Goal: Task Accomplishment & Management: Use online tool/utility

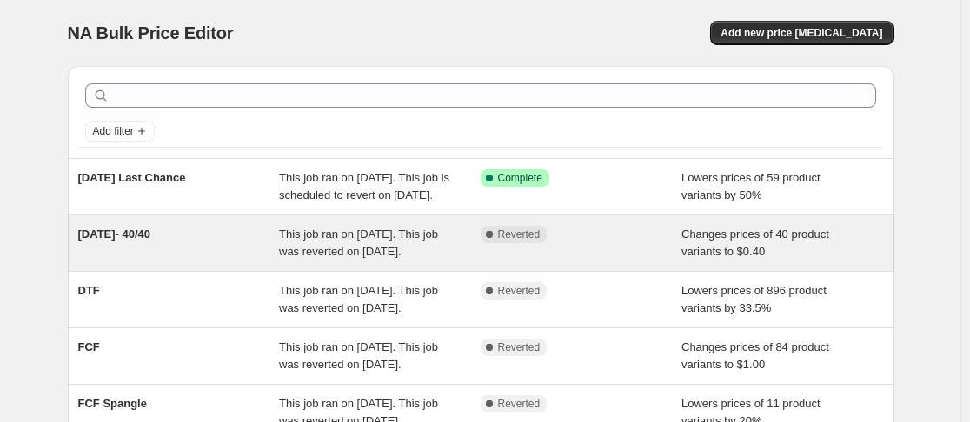
scroll to position [647, 0]
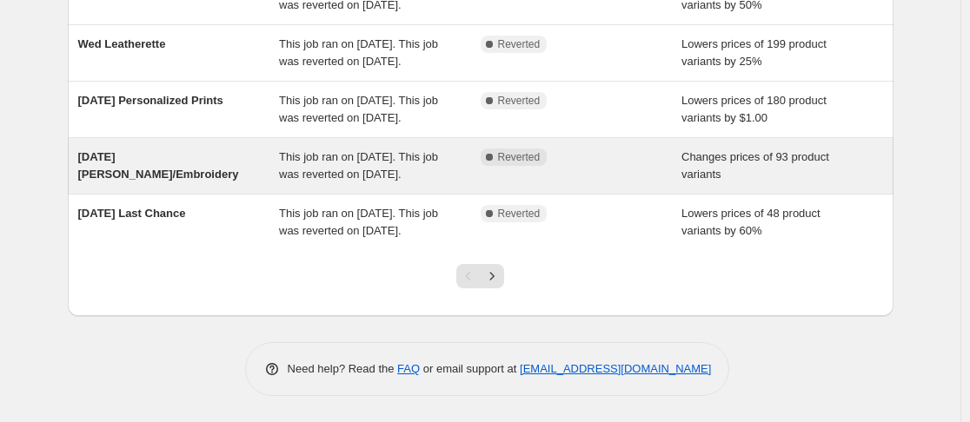
click at [336, 153] on span "This job ran on [DATE]. This job was reverted on [DATE]." at bounding box center [358, 165] width 159 height 30
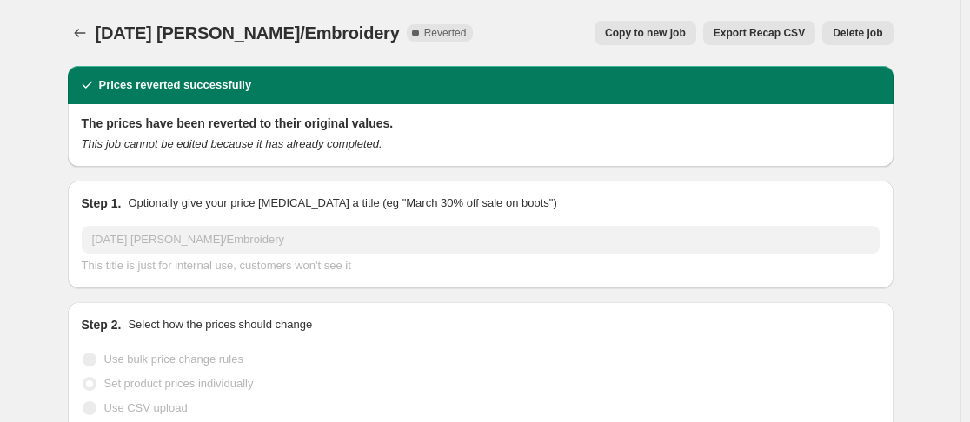
click at [615, 33] on span "Copy to new job" at bounding box center [645, 33] width 81 height 14
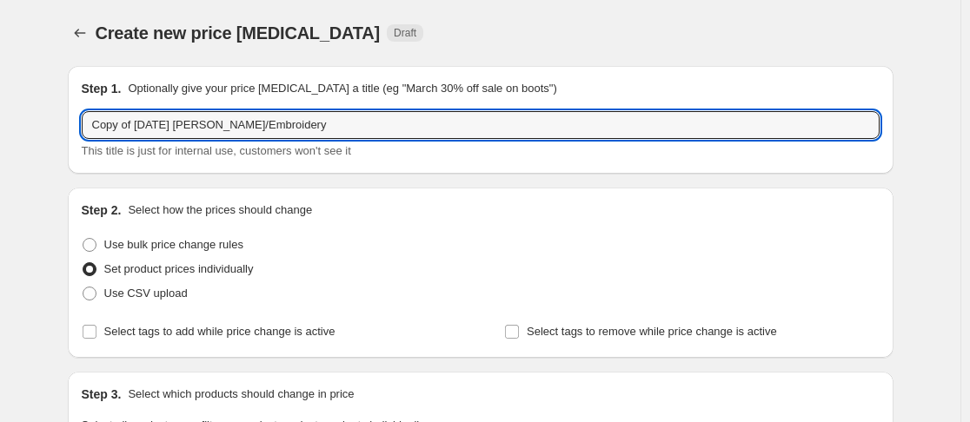
drag, startPoint x: 140, startPoint y: 123, endPoint x: 16, endPoint y: 136, distance: 124.9
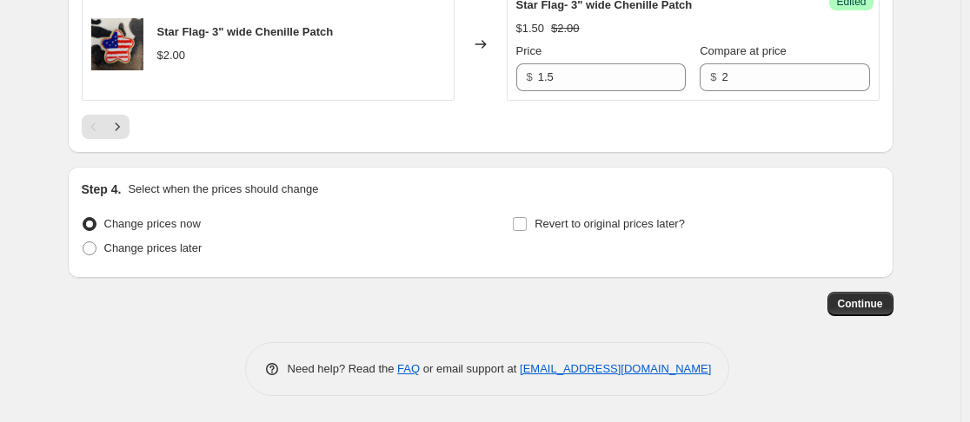
scroll to position [3148, 0]
type input "[DATE] [PERSON_NAME]/Embroidery"
click at [517, 223] on input "Revert to original prices later?" at bounding box center [520, 225] width 14 height 14
checkbox input "true"
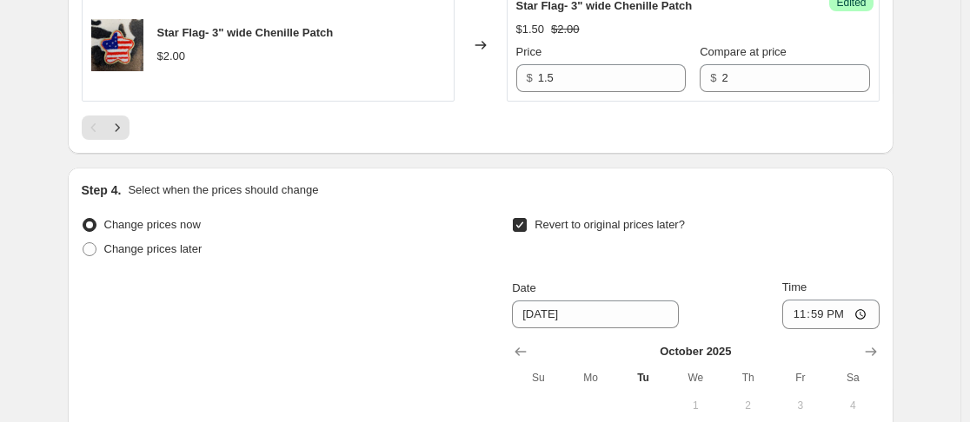
scroll to position [3257, 0]
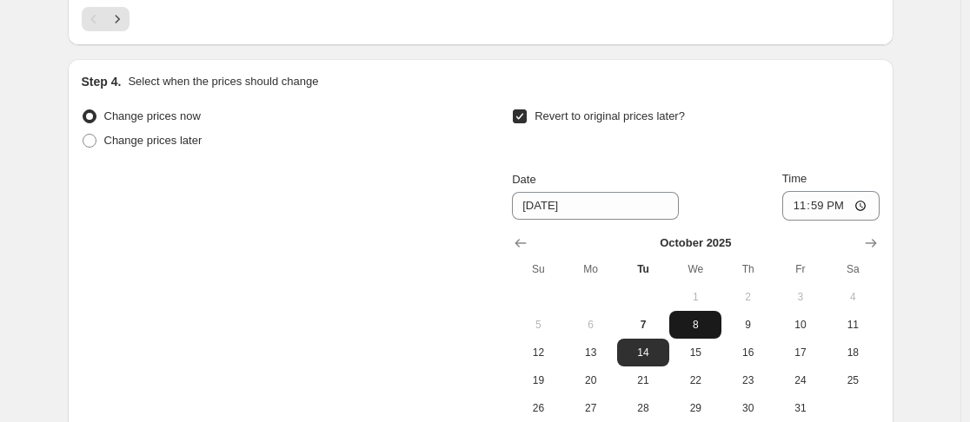
click at [698, 331] on span "8" at bounding box center [695, 325] width 38 height 14
type input "[DATE]"
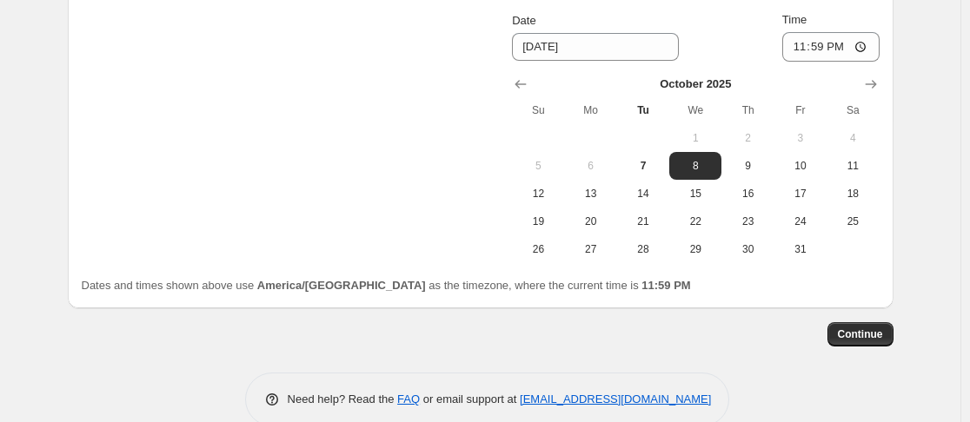
scroll to position [3422, 0]
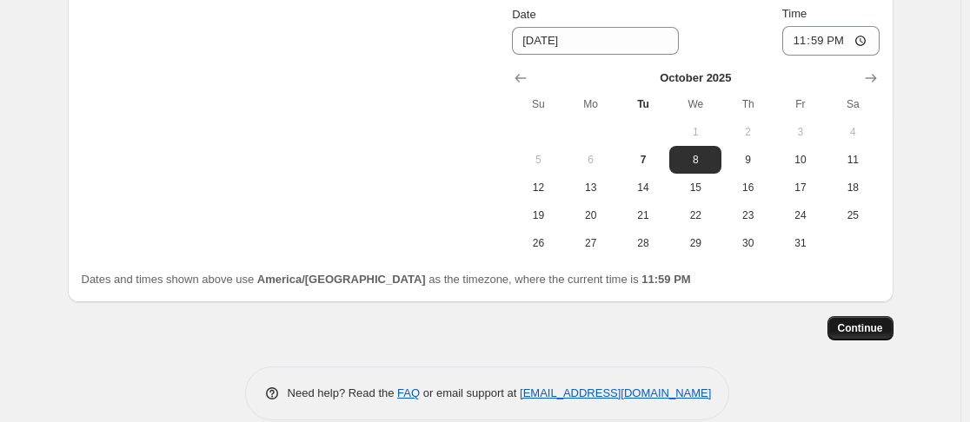
click at [842, 329] on span "Continue" at bounding box center [860, 329] width 45 height 14
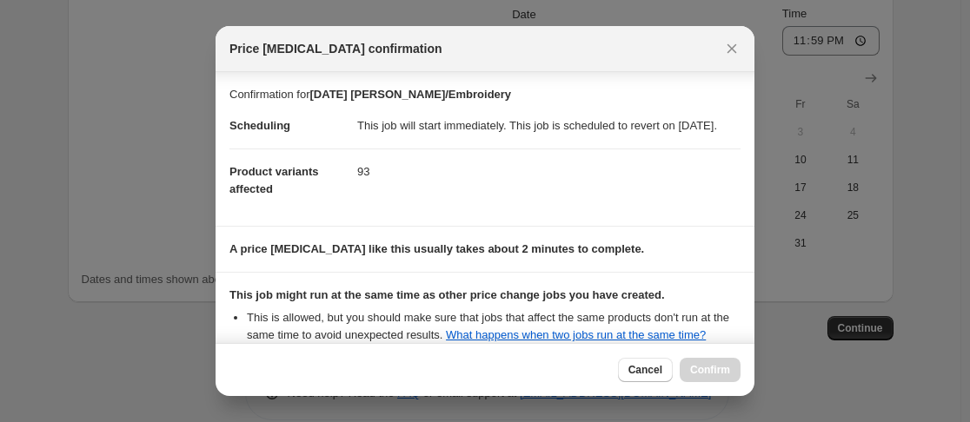
scroll to position [235, 0]
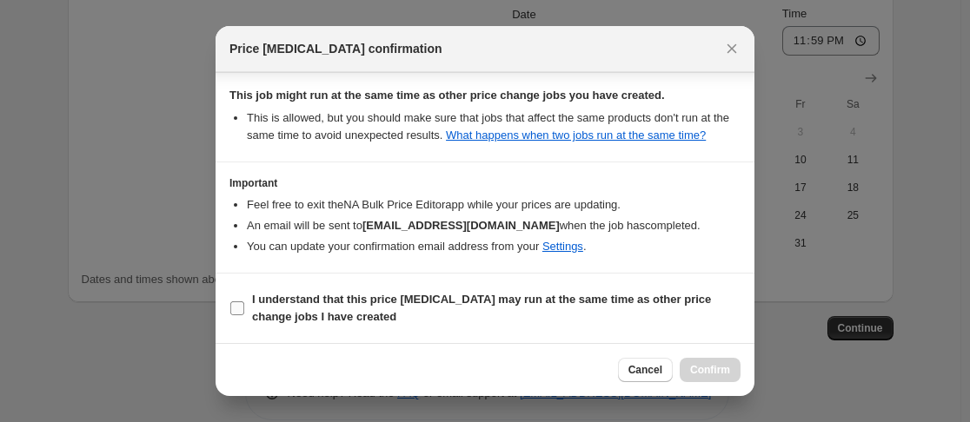
click at [236, 311] on input "I understand that this price [MEDICAL_DATA] may run at the same time as other p…" at bounding box center [237, 309] width 14 height 14
checkbox input "true"
click at [724, 366] on span "Confirm" at bounding box center [710, 370] width 40 height 14
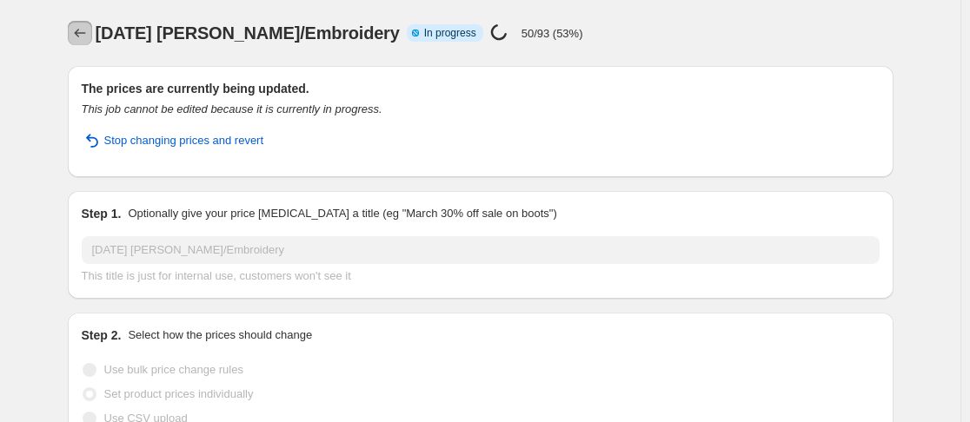
click at [85, 42] on button "Price change jobs" at bounding box center [80, 33] width 24 height 24
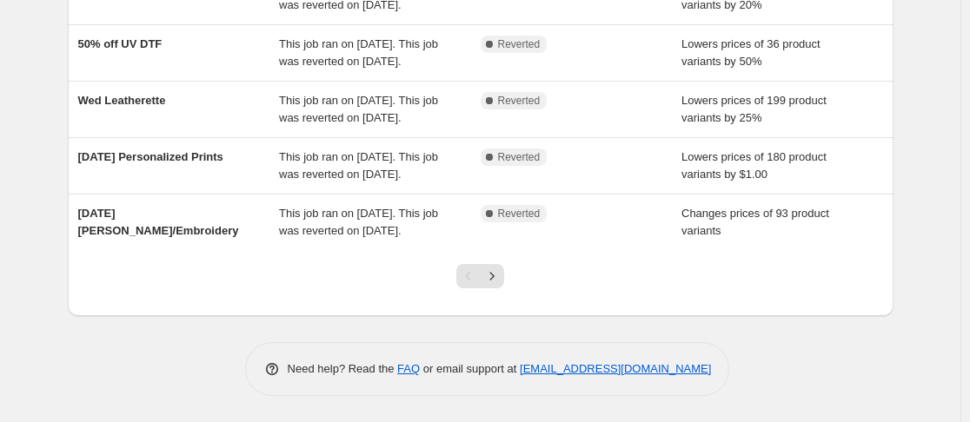
scroll to position [536, 0]
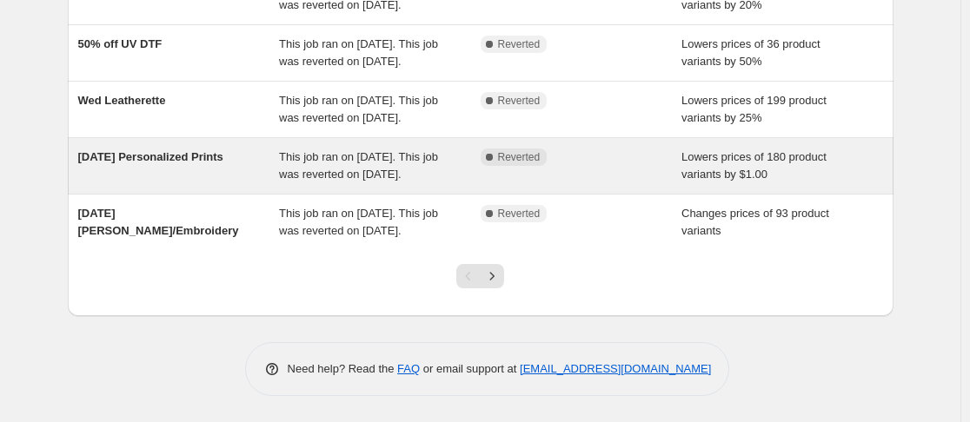
click at [332, 181] on span "This job ran on [DATE]. This job was reverted on [DATE]." at bounding box center [358, 165] width 159 height 30
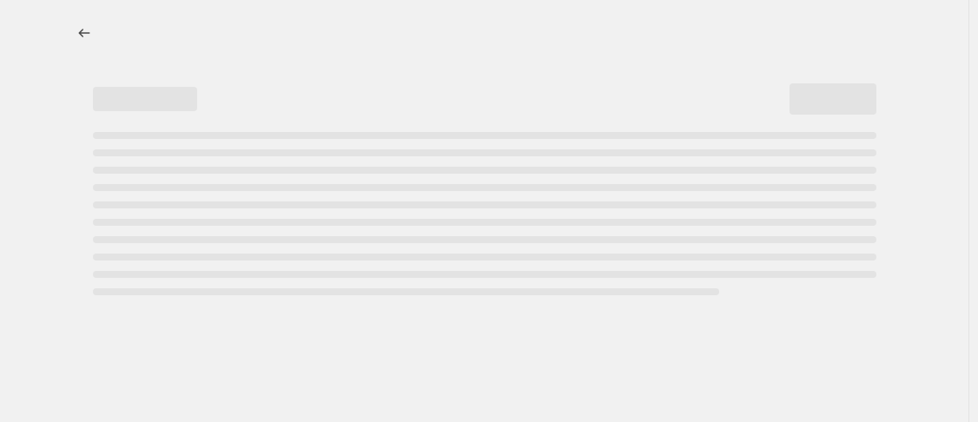
select select "by"
select select "no_change"
select select "collection"
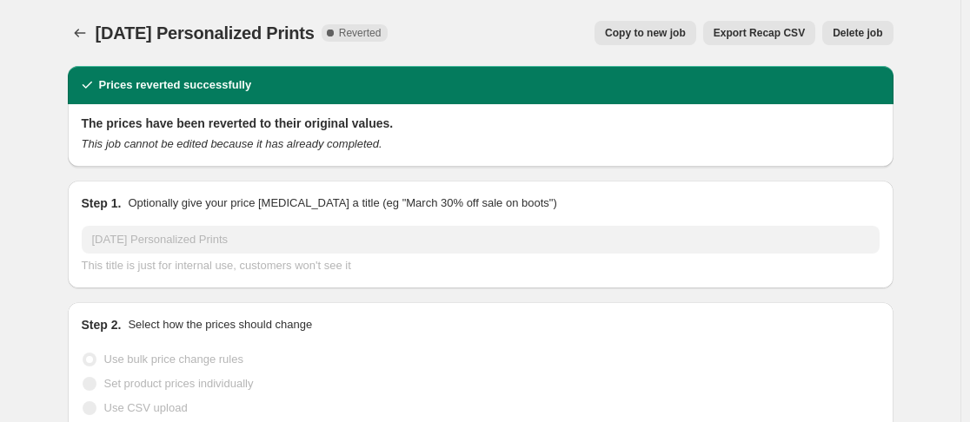
click at [634, 39] on span "Copy to new job" at bounding box center [645, 33] width 81 height 14
select select "by"
select select "no_change"
select select "collection"
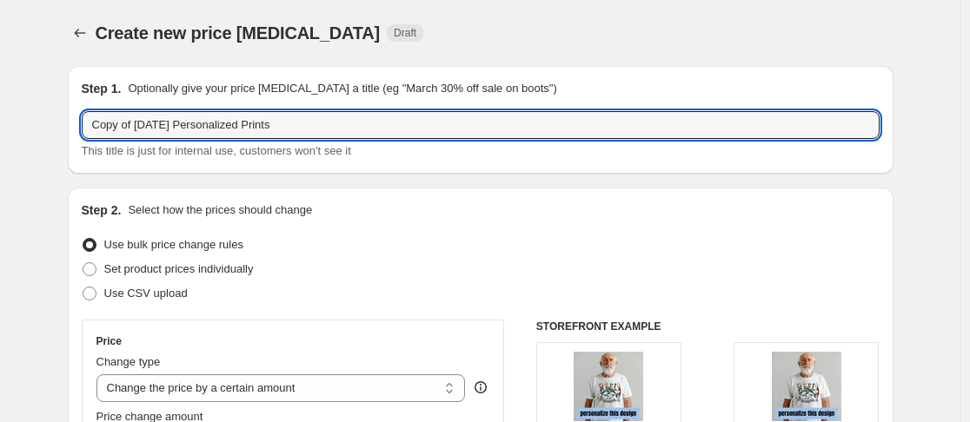
drag, startPoint x: 140, startPoint y: 123, endPoint x: 17, endPoint y: 146, distance: 124.8
type input "[DATE] Personalized Prints"
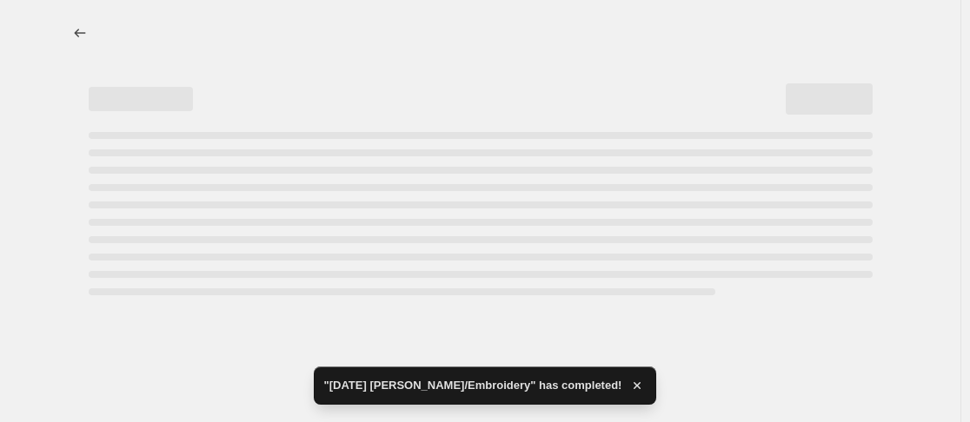
select select "by"
select select "no_change"
select select "collection"
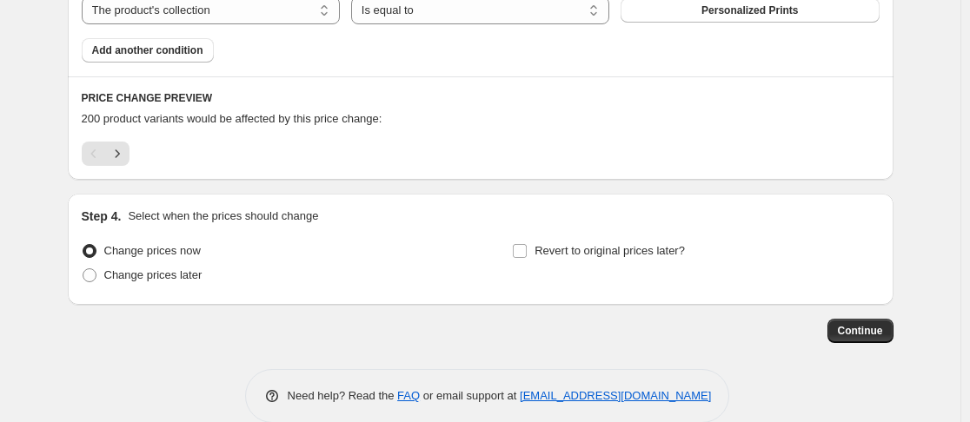
scroll to position [1111, 0]
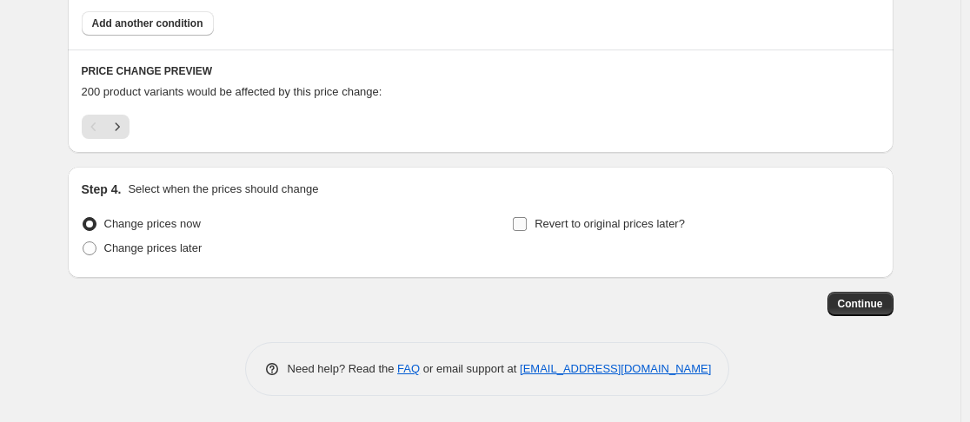
click at [520, 220] on input "Revert to original prices later?" at bounding box center [520, 224] width 14 height 14
checkbox input "true"
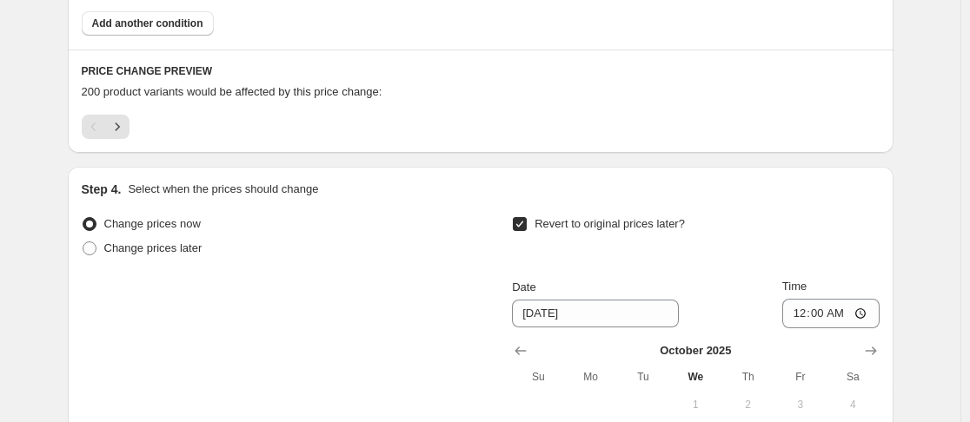
scroll to position [1226, 0]
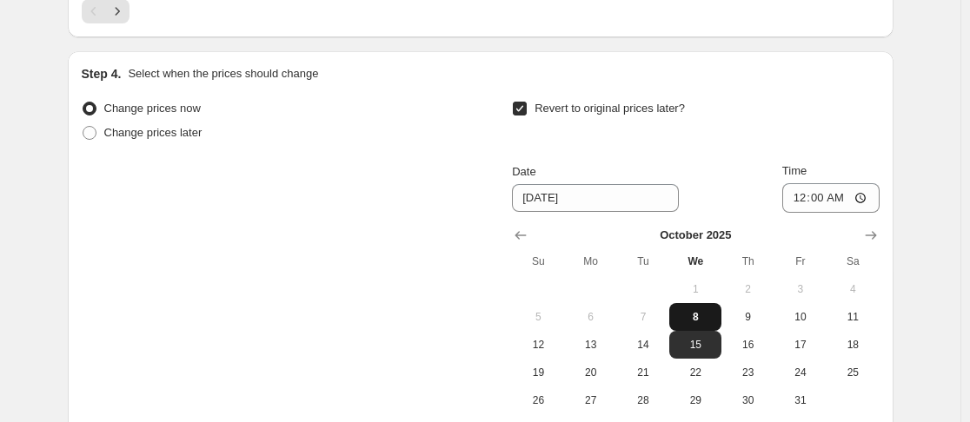
click at [699, 315] on span "8" at bounding box center [695, 317] width 38 height 14
type input "[DATE]"
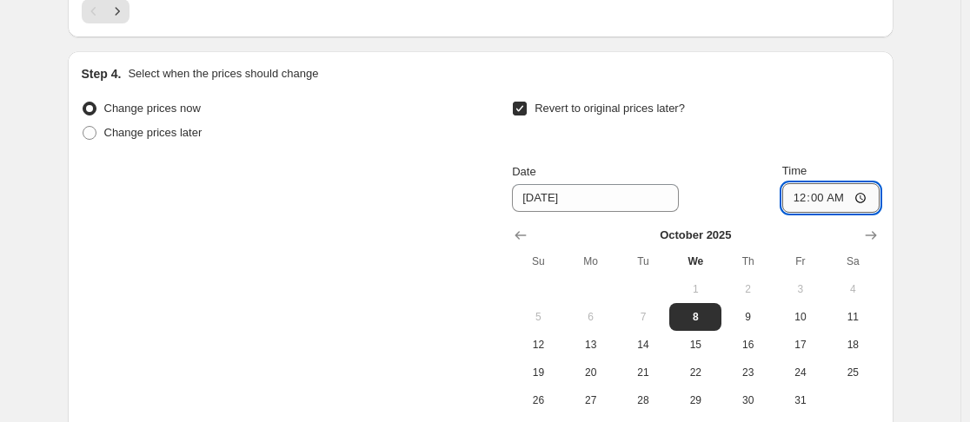
click at [798, 207] on input "00:00" at bounding box center [830, 198] width 97 height 30
type input "23:59"
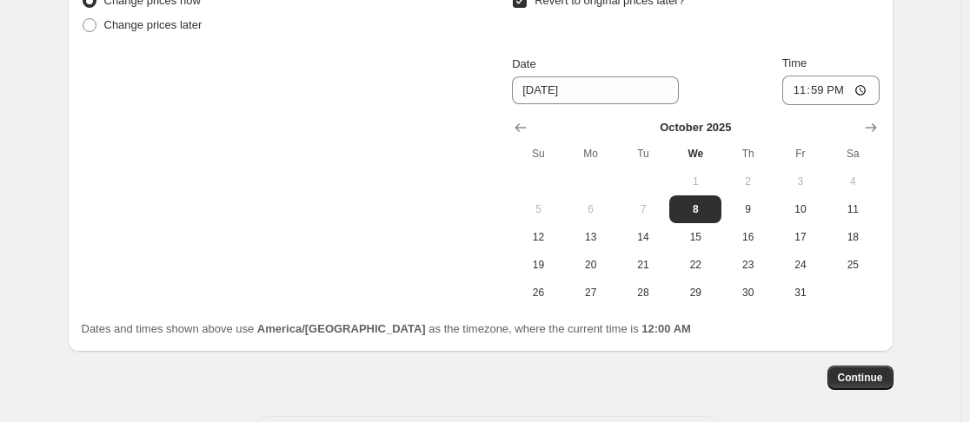
scroll to position [1336, 0]
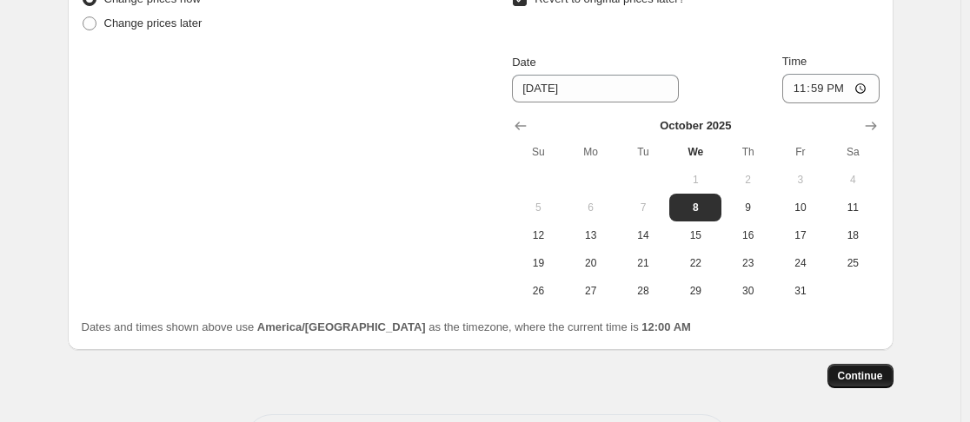
click at [878, 384] on button "Continue" at bounding box center [860, 376] width 66 height 24
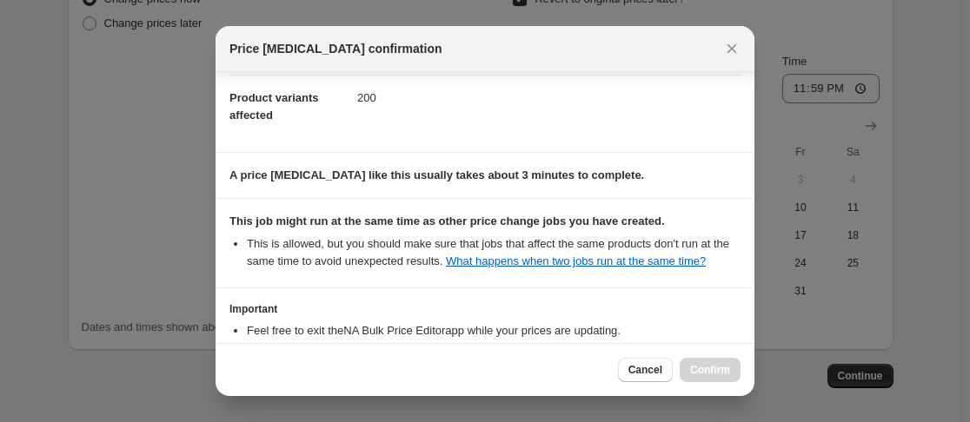
scroll to position [344, 0]
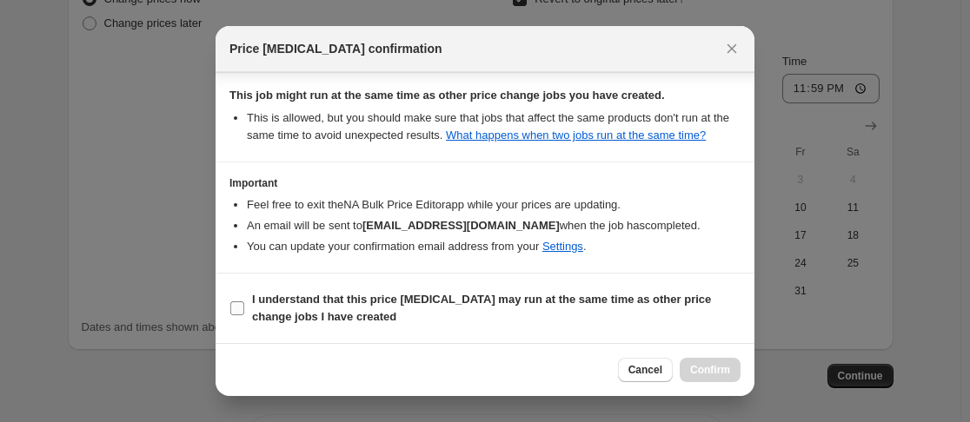
click at [236, 309] on input "I understand that this price [MEDICAL_DATA] may run at the same time as other p…" at bounding box center [237, 309] width 14 height 14
checkbox input "true"
click at [698, 372] on span "Confirm" at bounding box center [710, 370] width 40 height 14
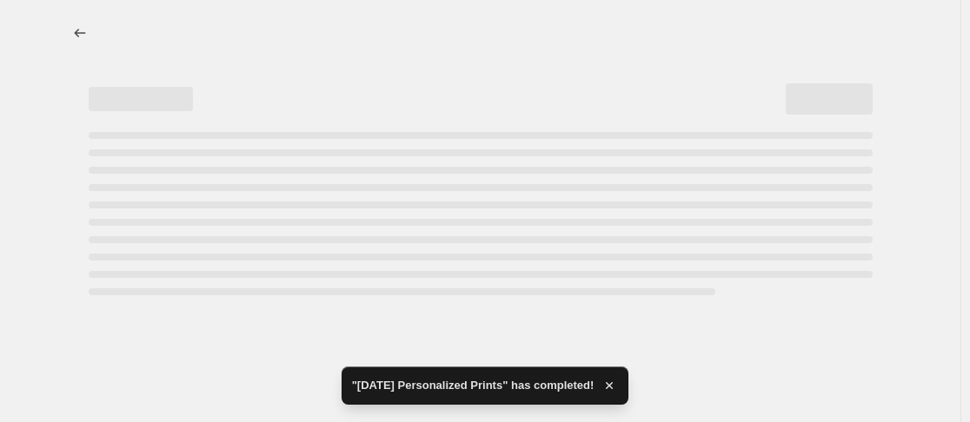
select select "by"
select select "no_change"
select select "collection"
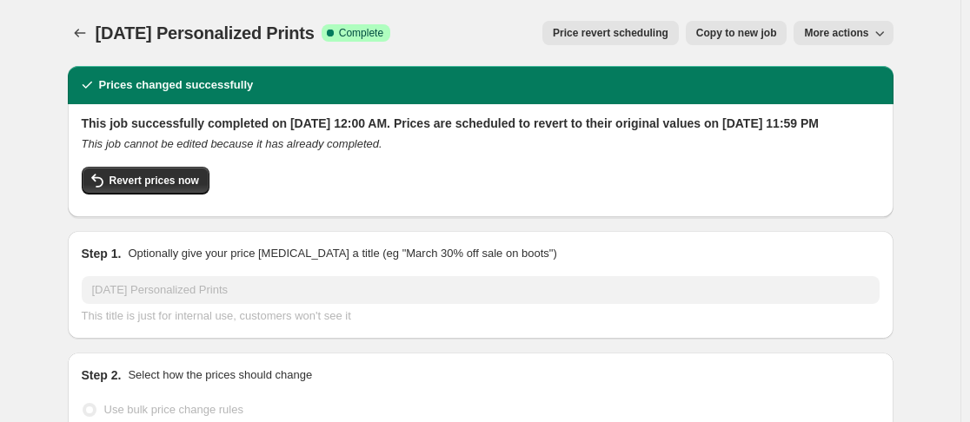
click at [88, 35] on icon "Price change jobs" at bounding box center [79, 32] width 17 height 17
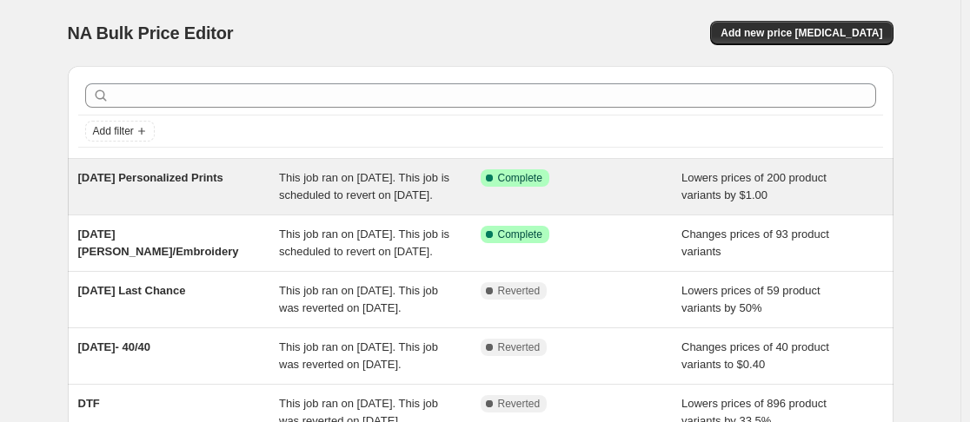
scroll to position [647, 0]
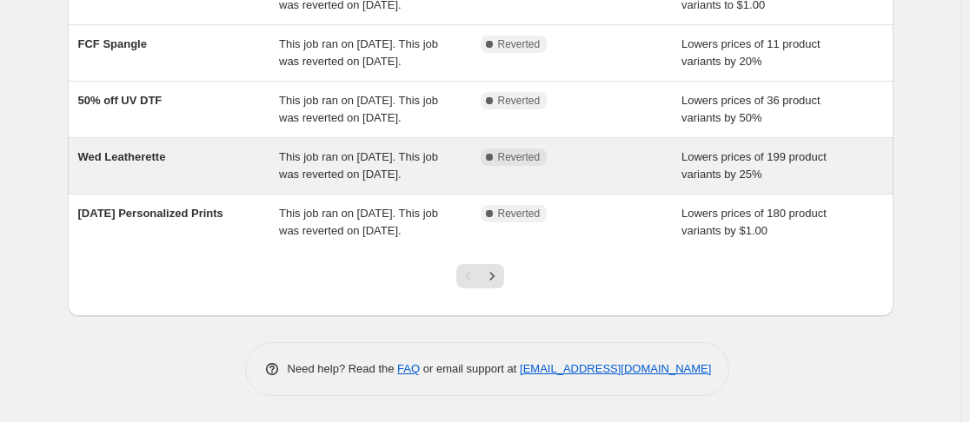
click at [128, 149] on div "Wed Leatherette" at bounding box center [179, 166] width 202 height 35
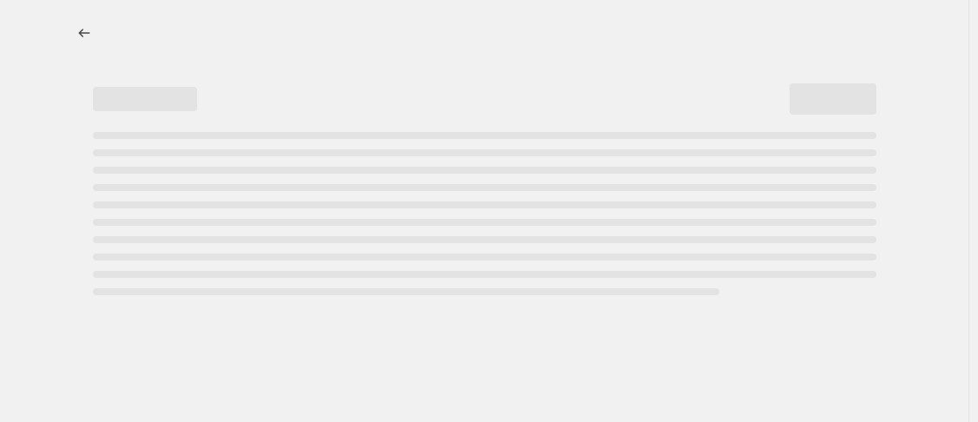
select select "percentage"
select select "no_change"
select select "collection"
select select "product_status"
select select "collection"
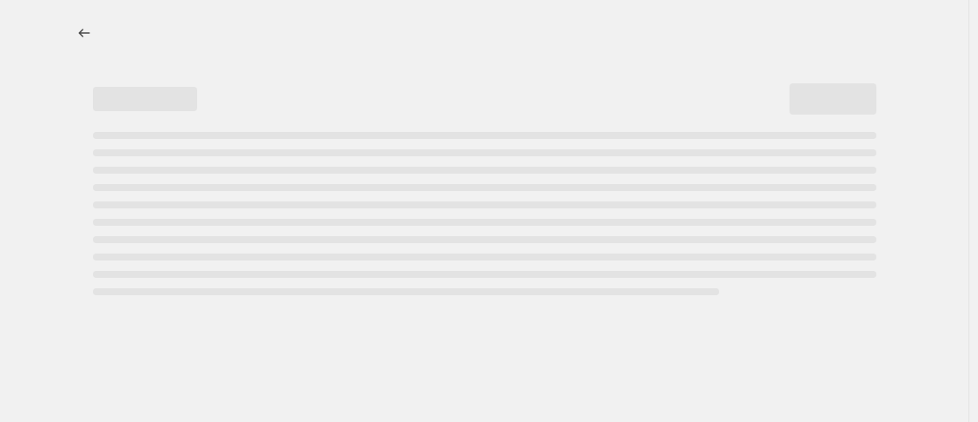
select select "not_equal"
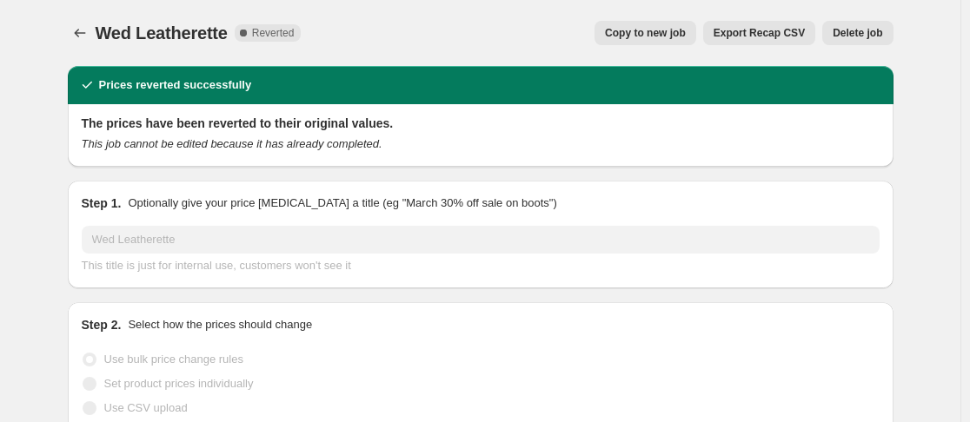
click at [631, 31] on span "Copy to new job" at bounding box center [645, 33] width 81 height 14
select select "percentage"
select select "no_change"
select select "collection"
select select "product_status"
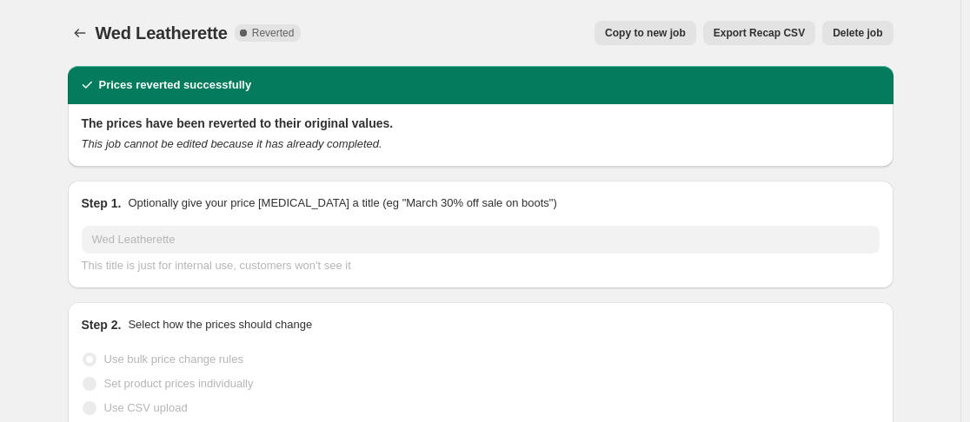
select select "collection"
select select "not_equal"
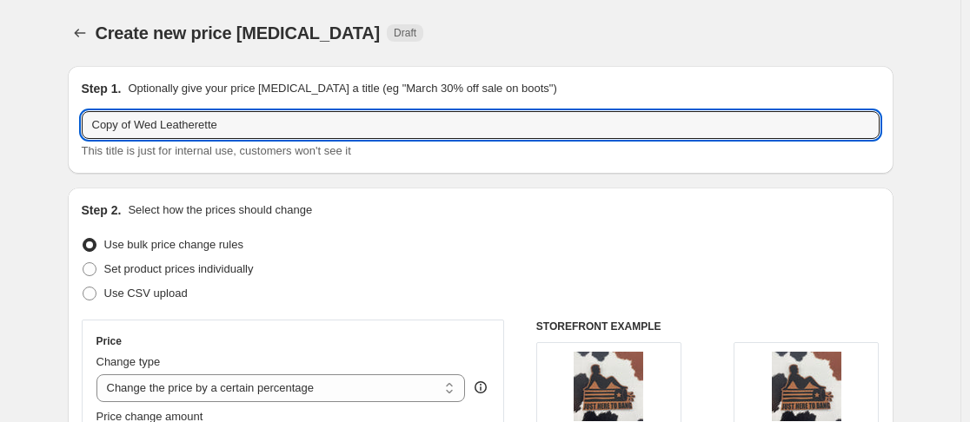
drag, startPoint x: 140, startPoint y: 127, endPoint x: 40, endPoint y: 144, distance: 101.4
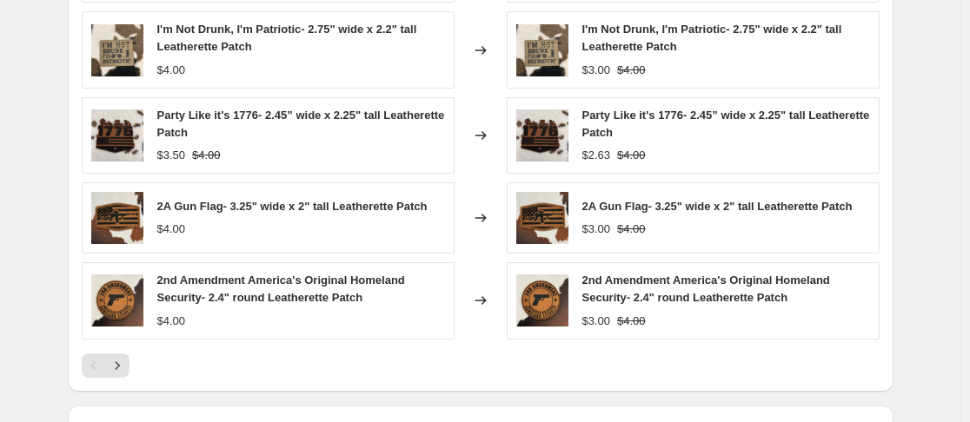
scroll to position [1609, 0]
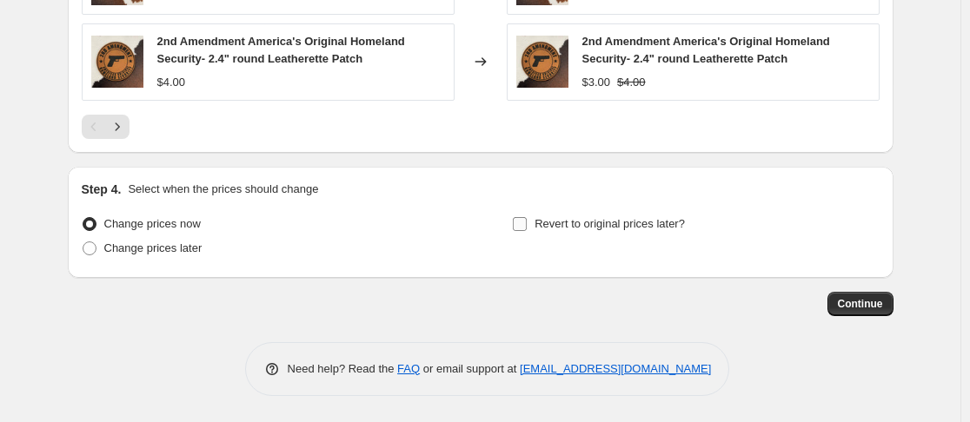
type input "Wed Leatherette"
click at [526, 228] on input "Revert to original prices later?" at bounding box center [520, 224] width 14 height 14
checkbox input "true"
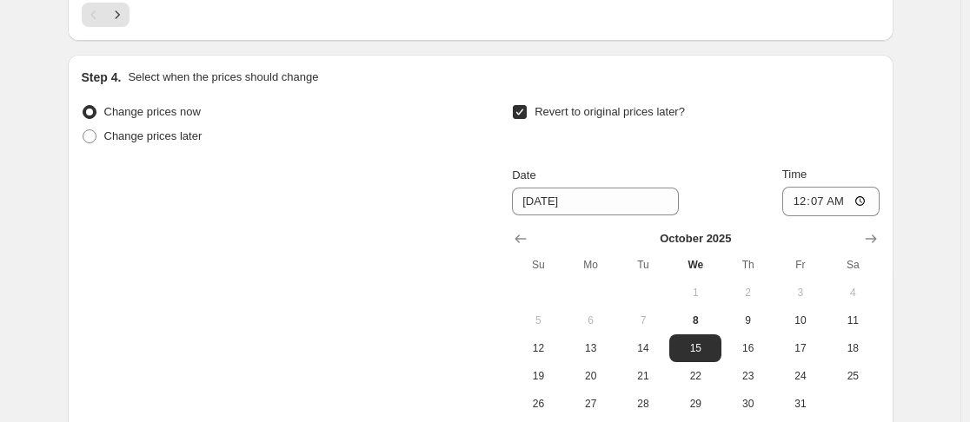
scroll to position [1722, 0]
click at [707, 323] on span "8" at bounding box center [695, 320] width 38 height 14
type input "[DATE]"
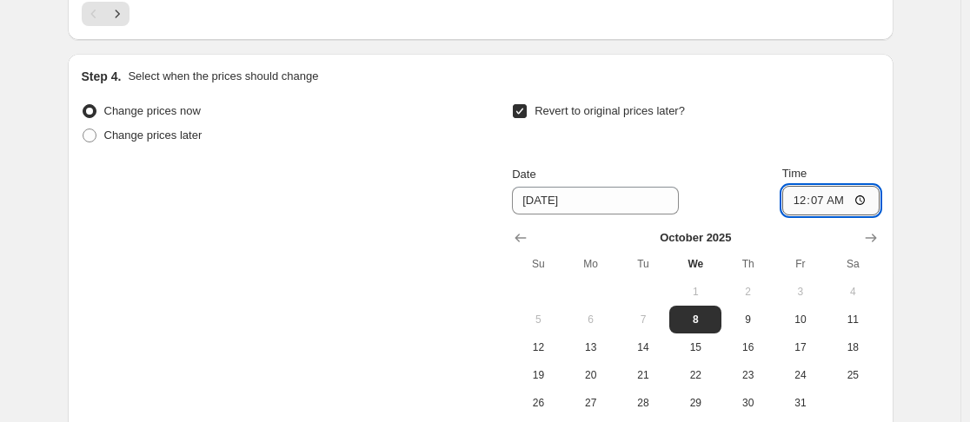
click at [798, 199] on input "00:07" at bounding box center [830, 201] width 97 height 30
type input "23:59"
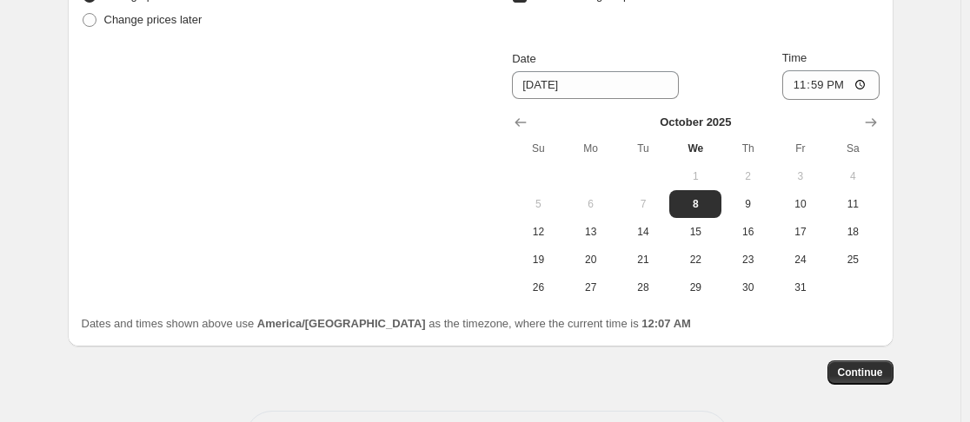
scroll to position [1839, 0]
click at [859, 369] on span "Continue" at bounding box center [860, 372] width 45 height 14
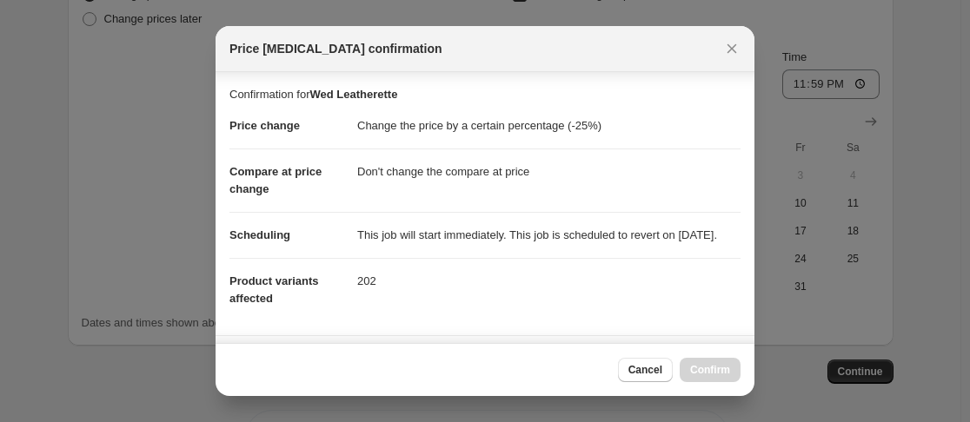
scroll to position [344, 0]
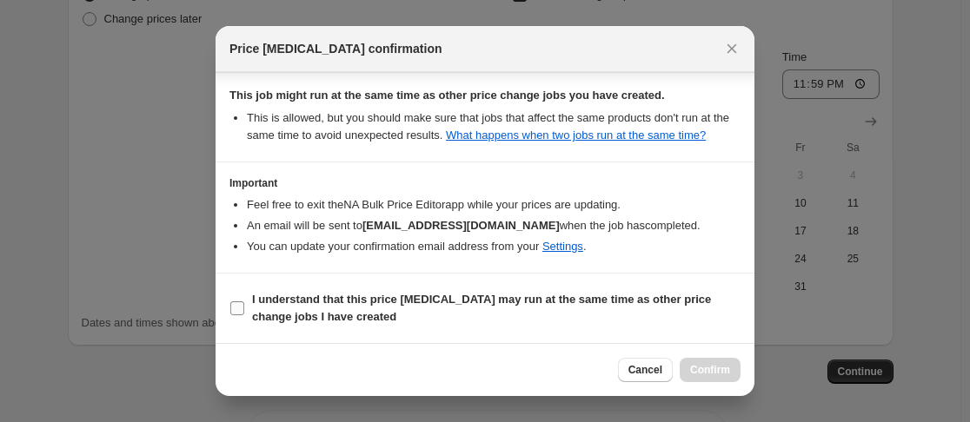
click at [235, 303] on input "I understand that this price [MEDICAL_DATA] may run at the same time as other p…" at bounding box center [237, 309] width 14 height 14
checkbox input "true"
click at [702, 368] on span "Confirm" at bounding box center [710, 370] width 40 height 14
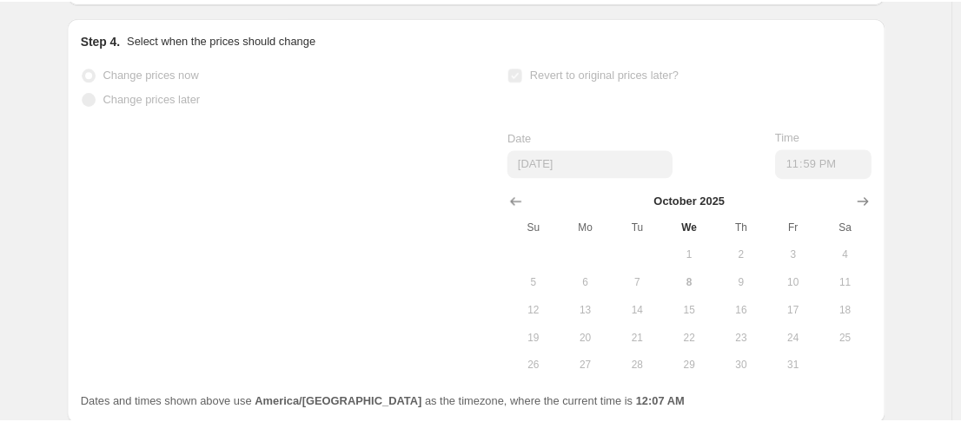
scroll to position [1884, 0]
